Goal: Information Seeking & Learning: Find specific fact

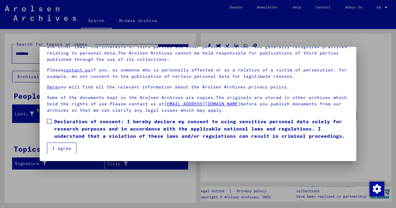
click at [50, 121] on span at bounding box center [49, 121] width 5 height 5
click at [55, 148] on button "I agree" at bounding box center [61, 149] width 29 height 12
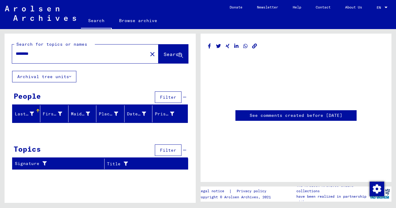
click at [171, 53] on span "Search" at bounding box center [173, 54] width 18 height 6
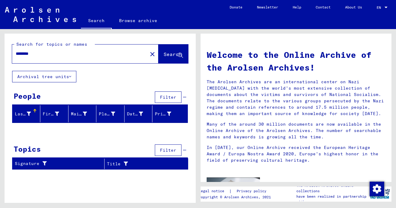
click at [75, 54] on input "********" at bounding box center [78, 54] width 124 height 6
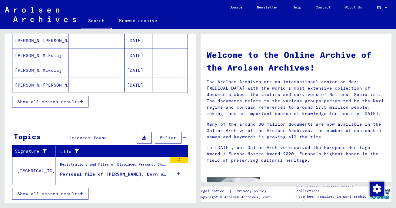
click at [78, 192] on span "Show all search results" at bounding box center [48, 193] width 63 height 5
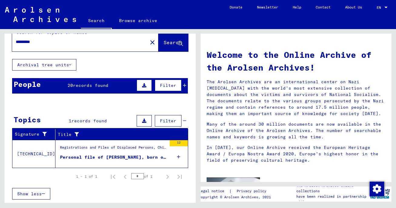
click at [181, 157] on mat-cell at bounding box center [169, 162] width 35 height 15
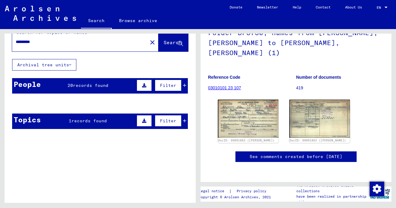
click at [185, 120] on mat-cell at bounding box center [169, 118] width 35 height 15
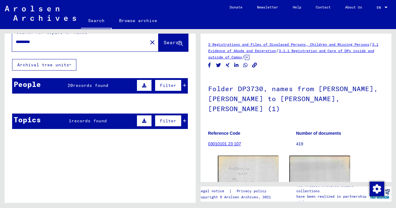
click at [97, 123] on mat-cell at bounding box center [110, 118] width 28 height 15
click at [21, 119] on mat-cell "[PERSON_NAME]" at bounding box center [26, 118] width 28 height 15
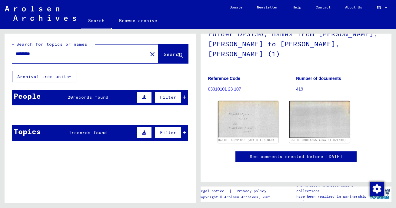
click at [174, 135] on span "Filter" at bounding box center [168, 132] width 16 height 5
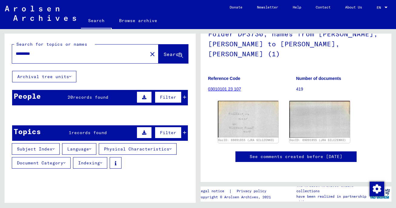
click at [94, 134] on mat-cell at bounding box center [82, 130] width 28 height 15
click at [144, 133] on icon at bounding box center [144, 133] width 4 height 4
click at [187, 132] on mat-cell at bounding box center [169, 130] width 35 height 15
click at [184, 132] on mat-cell at bounding box center [169, 130] width 35 height 15
click at [163, 59] on button "Search" at bounding box center [173, 54] width 30 height 19
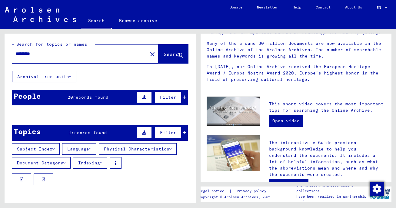
click at [174, 54] on span "Search" at bounding box center [173, 54] width 18 height 6
click at [108, 53] on input "*********" at bounding box center [78, 54] width 124 height 6
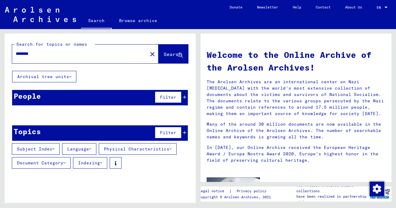
drag, startPoint x: 64, startPoint y: 56, endPoint x: -25, endPoint y: 57, distance: 89.4
click at [0, 57] on html "Search Browse archive Donate Newsletter Help Contact About Us Search Browse arc…" at bounding box center [198, 104] width 396 height 208
drag, startPoint x: 37, startPoint y: 55, endPoint x: -22, endPoint y: 55, distance: 59.4
click at [0, 55] on html "**********" at bounding box center [198, 104] width 396 height 208
type input "*********"
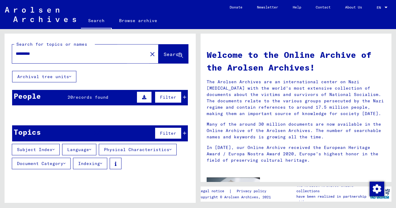
click at [164, 53] on span "Search" at bounding box center [173, 54] width 18 height 6
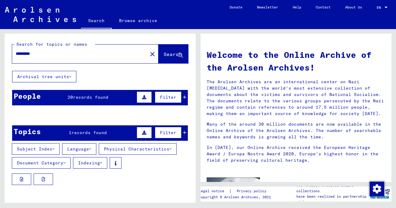
click at [34, 133] on mat-cell "[PERSON_NAME]" at bounding box center [26, 130] width 28 height 15
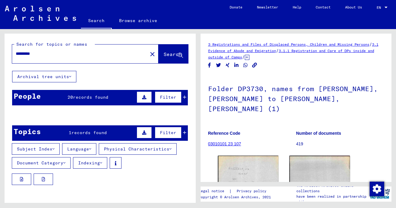
click at [184, 98] on icon at bounding box center [184, 97] width 3 height 4
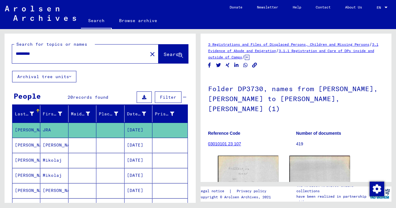
scroll to position [73, 0]
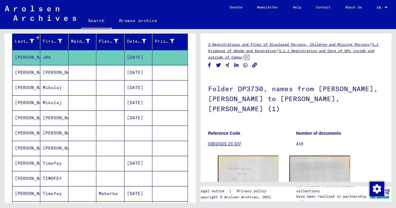
click at [29, 73] on mat-cell "[PERSON_NAME]" at bounding box center [26, 72] width 28 height 15
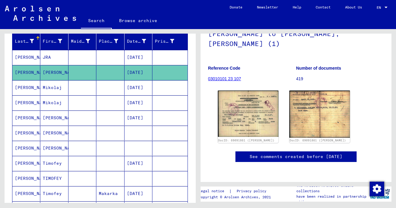
scroll to position [72, 0]
click at [253, 98] on img at bounding box center [248, 113] width 64 height 49
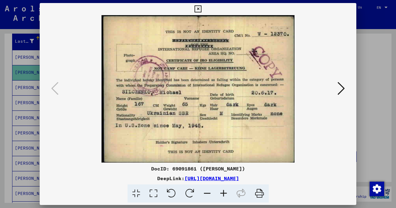
click at [342, 87] on icon at bounding box center [340, 88] width 7 height 15
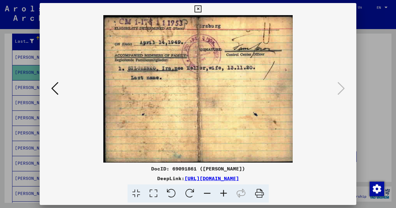
click at [55, 87] on icon at bounding box center [54, 88] width 7 height 15
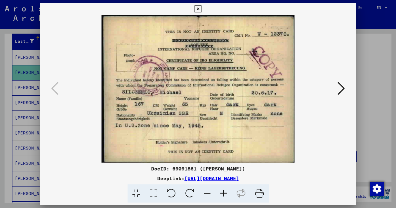
click at [365, 46] on div at bounding box center [198, 104] width 396 height 208
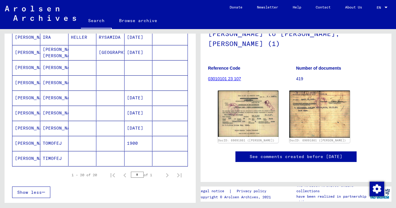
scroll to position [257, 0]
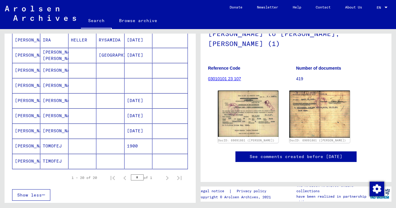
click at [25, 101] on mat-cell "[PERSON_NAME]" at bounding box center [26, 100] width 28 height 15
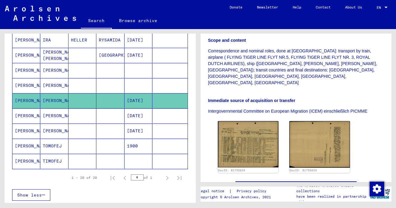
scroll to position [151, 0]
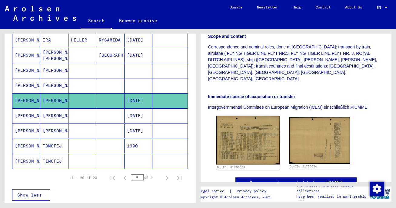
click at [250, 116] on img at bounding box center [248, 140] width 64 height 49
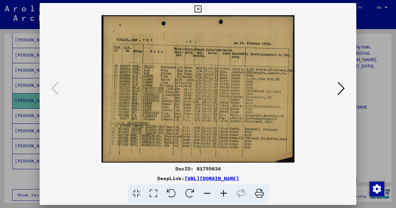
click at [201, 6] on icon at bounding box center [197, 8] width 7 height 7
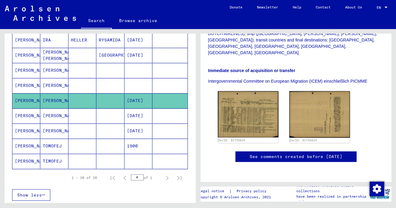
scroll to position [337, 0]
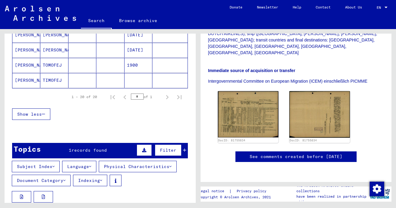
click at [185, 150] on icon at bounding box center [184, 150] width 3 height 4
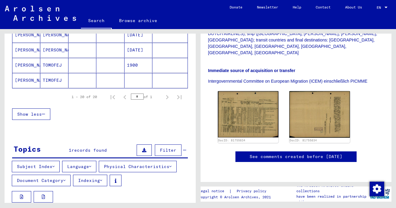
click at [184, 150] on icon at bounding box center [184, 150] width 3 height 4
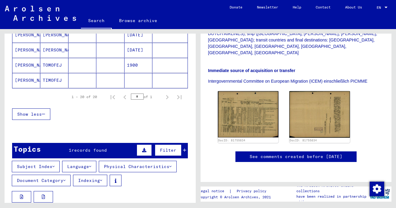
click at [85, 150] on span "records found" at bounding box center [88, 150] width 35 height 5
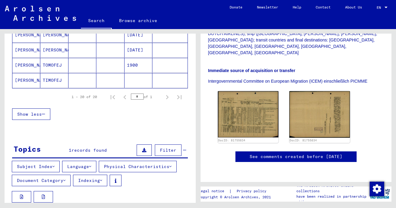
click at [85, 150] on span "records found" at bounding box center [88, 150] width 35 height 5
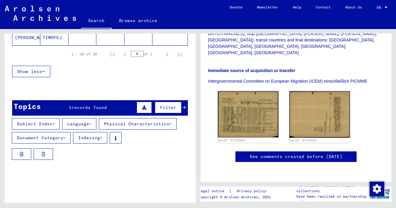
scroll to position [379, 0]
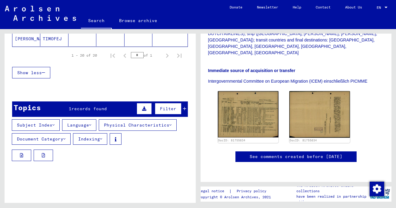
click at [55, 125] on icon at bounding box center [53, 125] width 2 height 4
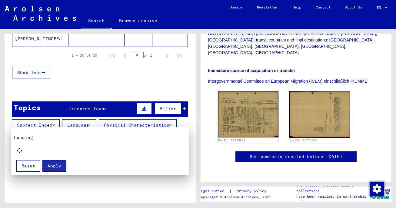
click at [121, 81] on div at bounding box center [198, 104] width 396 height 208
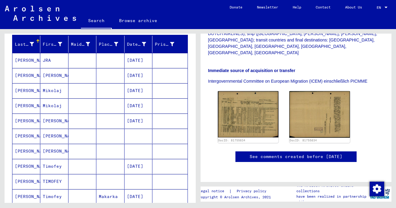
scroll to position [68, 0]
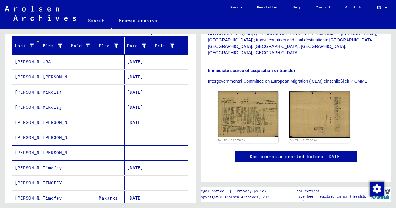
click at [22, 63] on mat-cell "[PERSON_NAME]" at bounding box center [26, 62] width 28 height 15
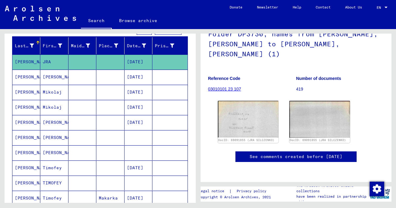
scroll to position [47, 0]
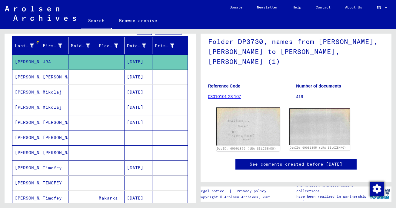
click at [244, 119] on img at bounding box center [248, 127] width 64 height 38
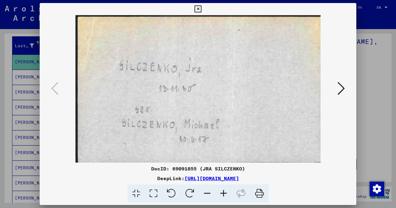
click at [364, 68] on div at bounding box center [198, 104] width 396 height 208
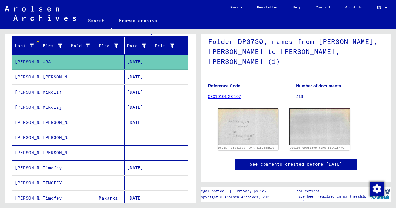
click at [21, 76] on mat-cell "[PERSON_NAME]" at bounding box center [26, 77] width 28 height 15
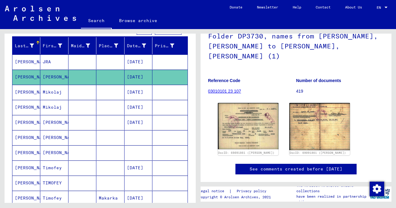
scroll to position [55, 0]
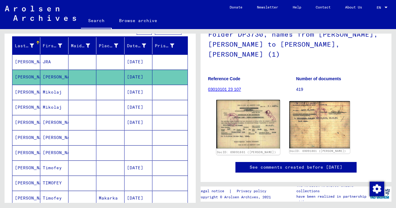
click at [248, 102] on img at bounding box center [248, 124] width 64 height 49
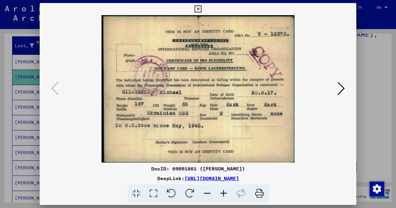
click at [379, 69] on div at bounding box center [198, 104] width 396 height 208
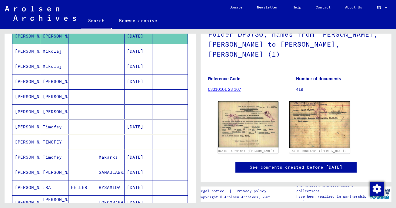
scroll to position [114, 0]
